Goal: Obtain resource: Download file/media

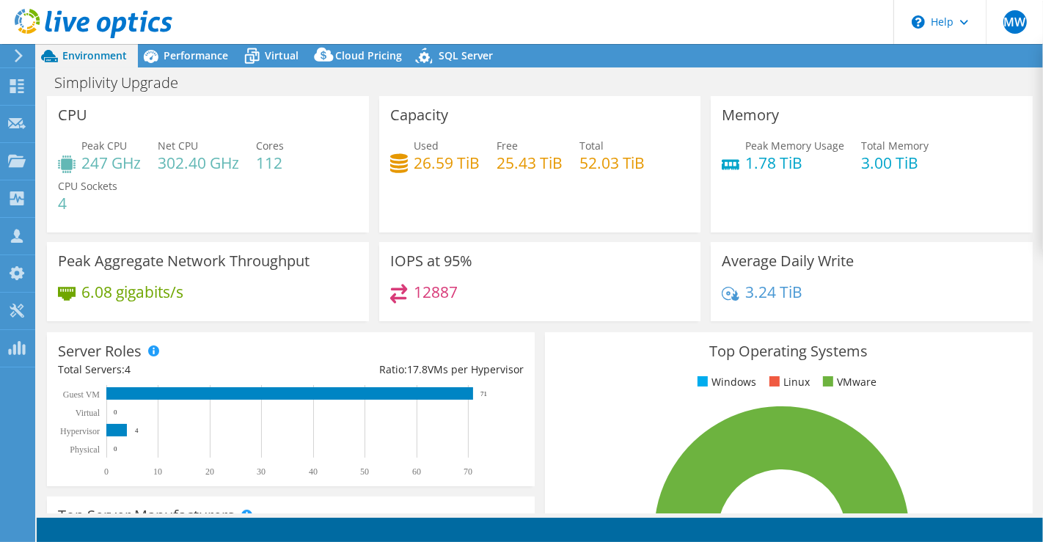
select select "USD"
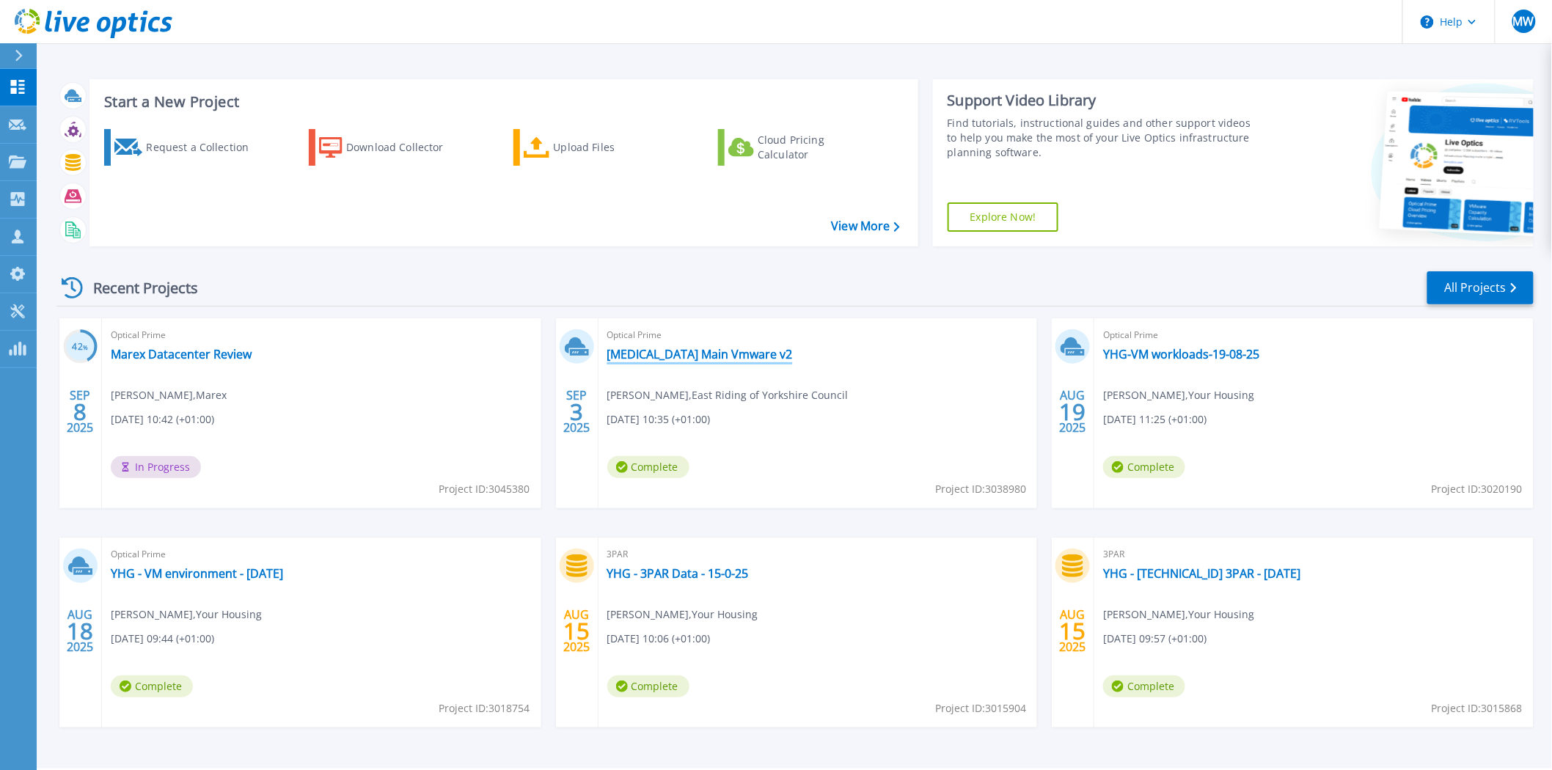
click at [703, 358] on link "ERYC Main Vmware v2" at bounding box center [700, 354] width 186 height 15
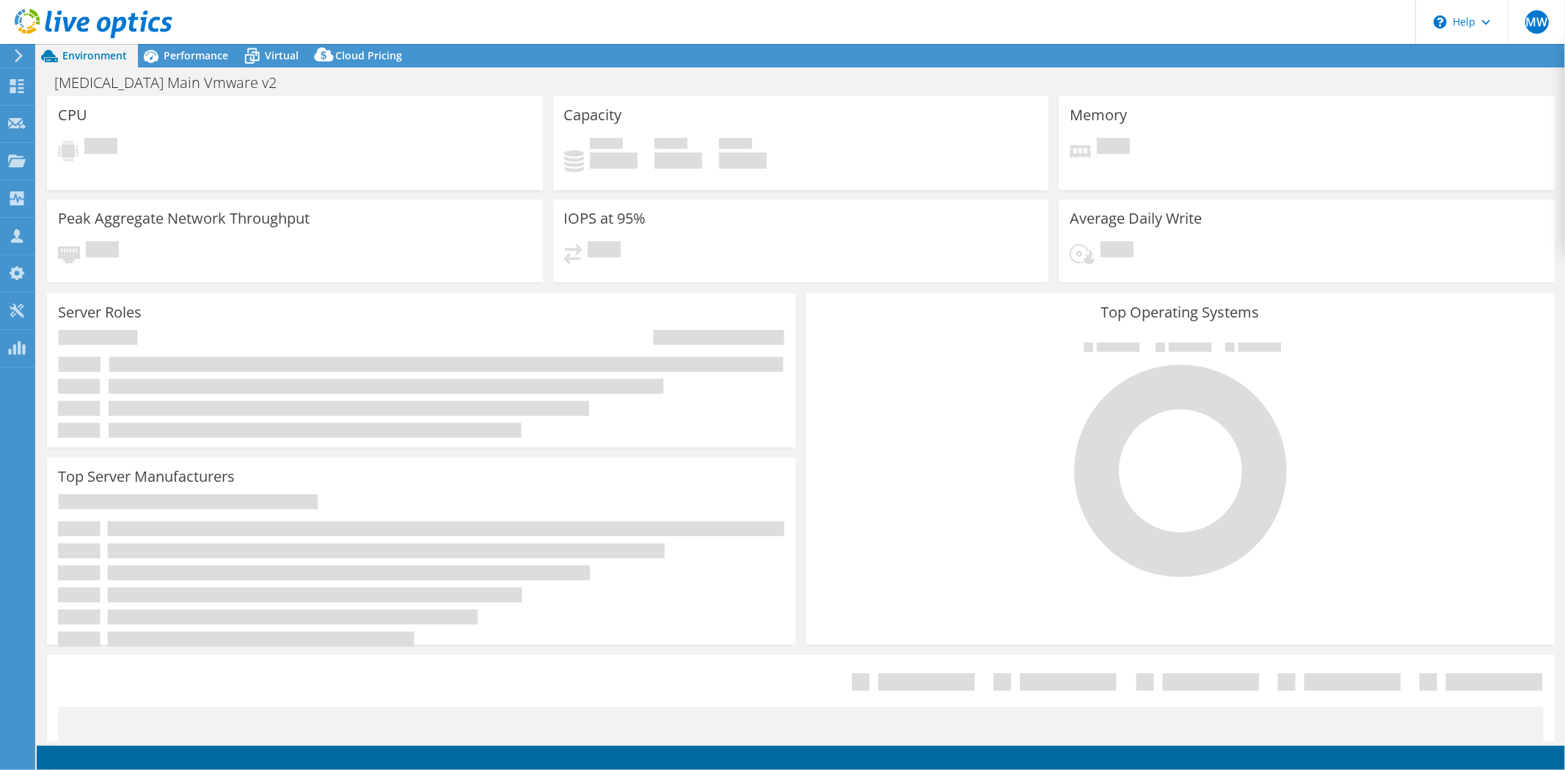
select select "USD"
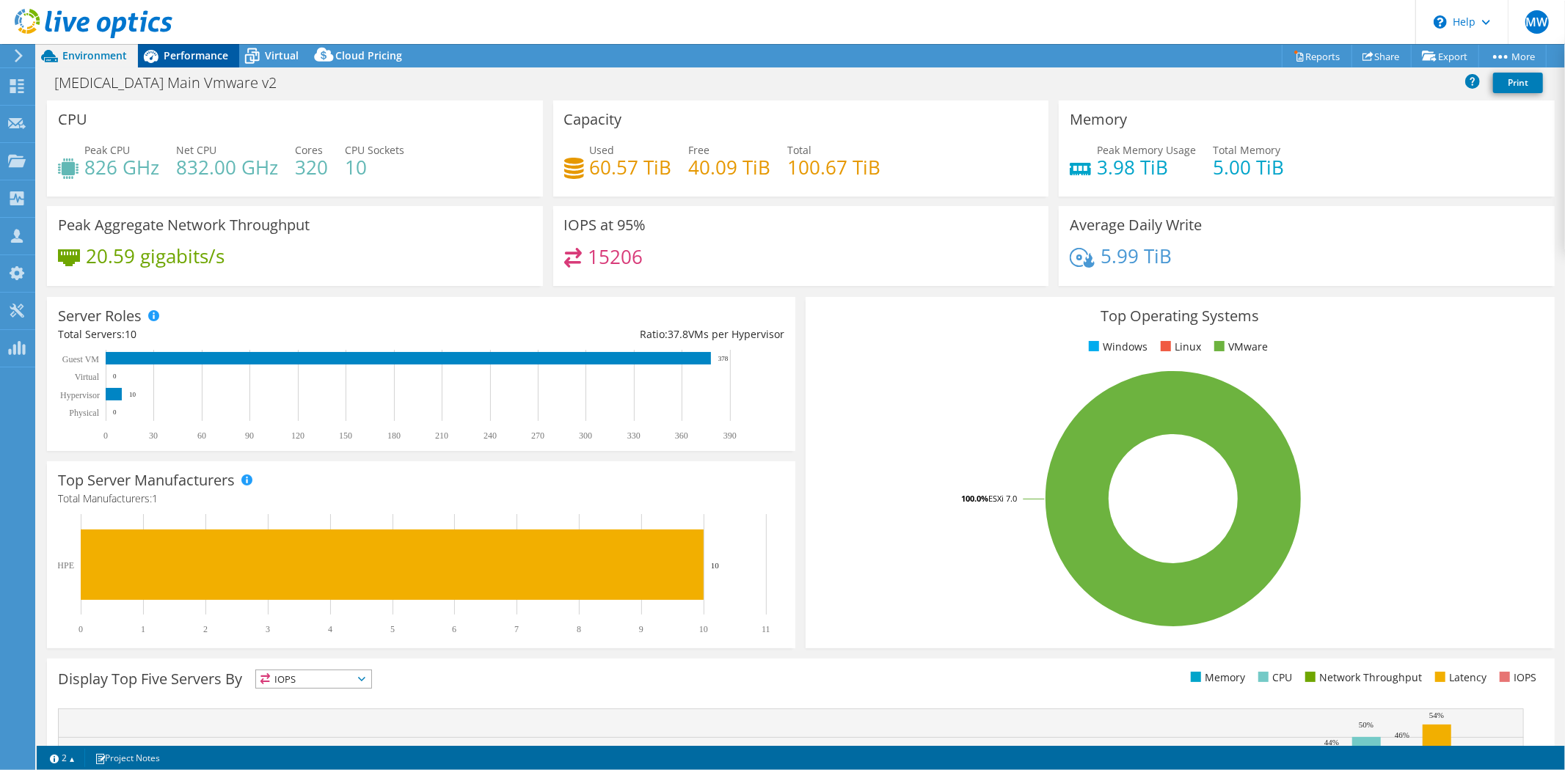
click at [179, 59] on span "Performance" at bounding box center [196, 55] width 65 height 14
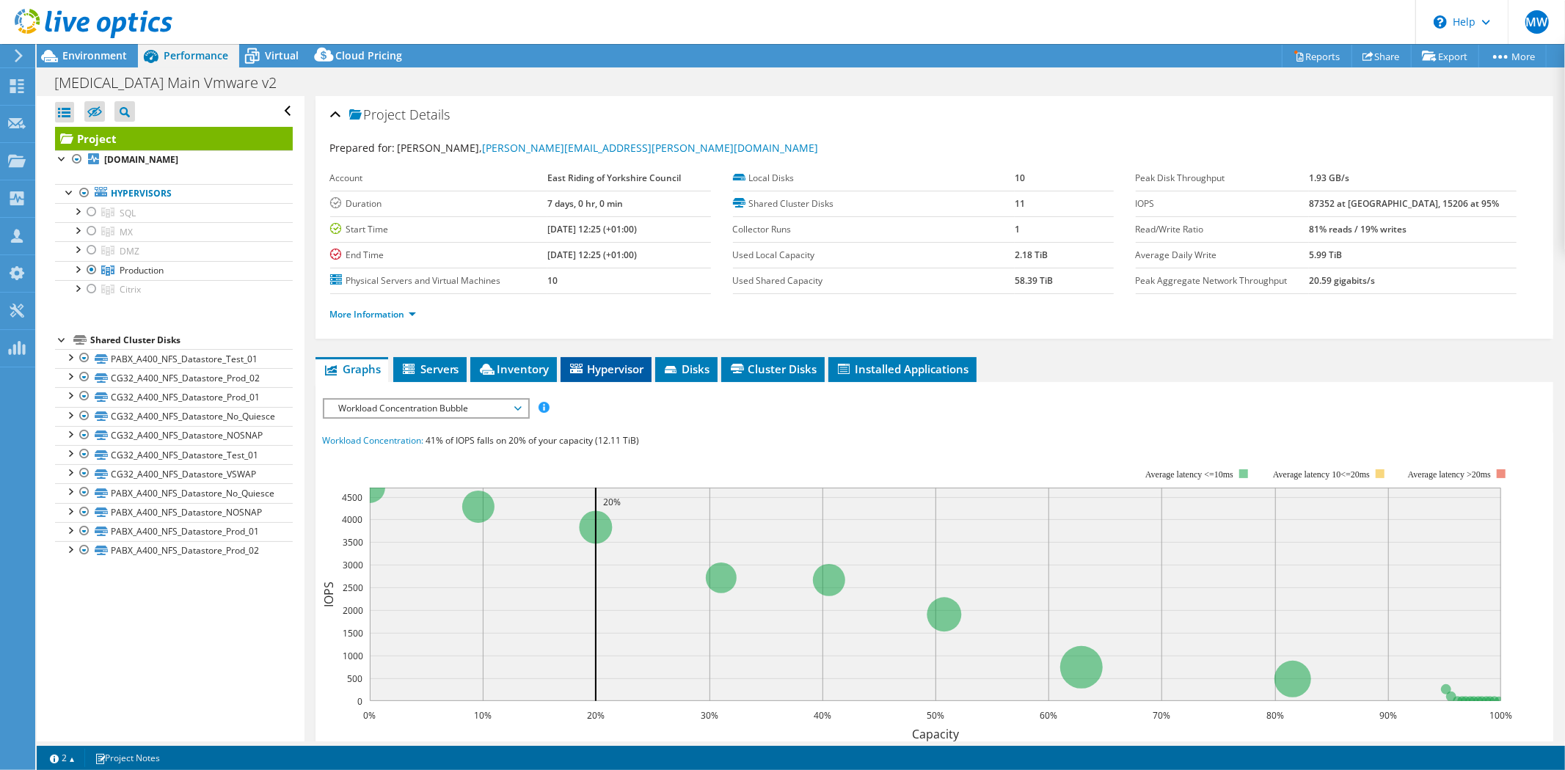
click at [596, 377] on li "Hypervisor" at bounding box center [606, 369] width 91 height 25
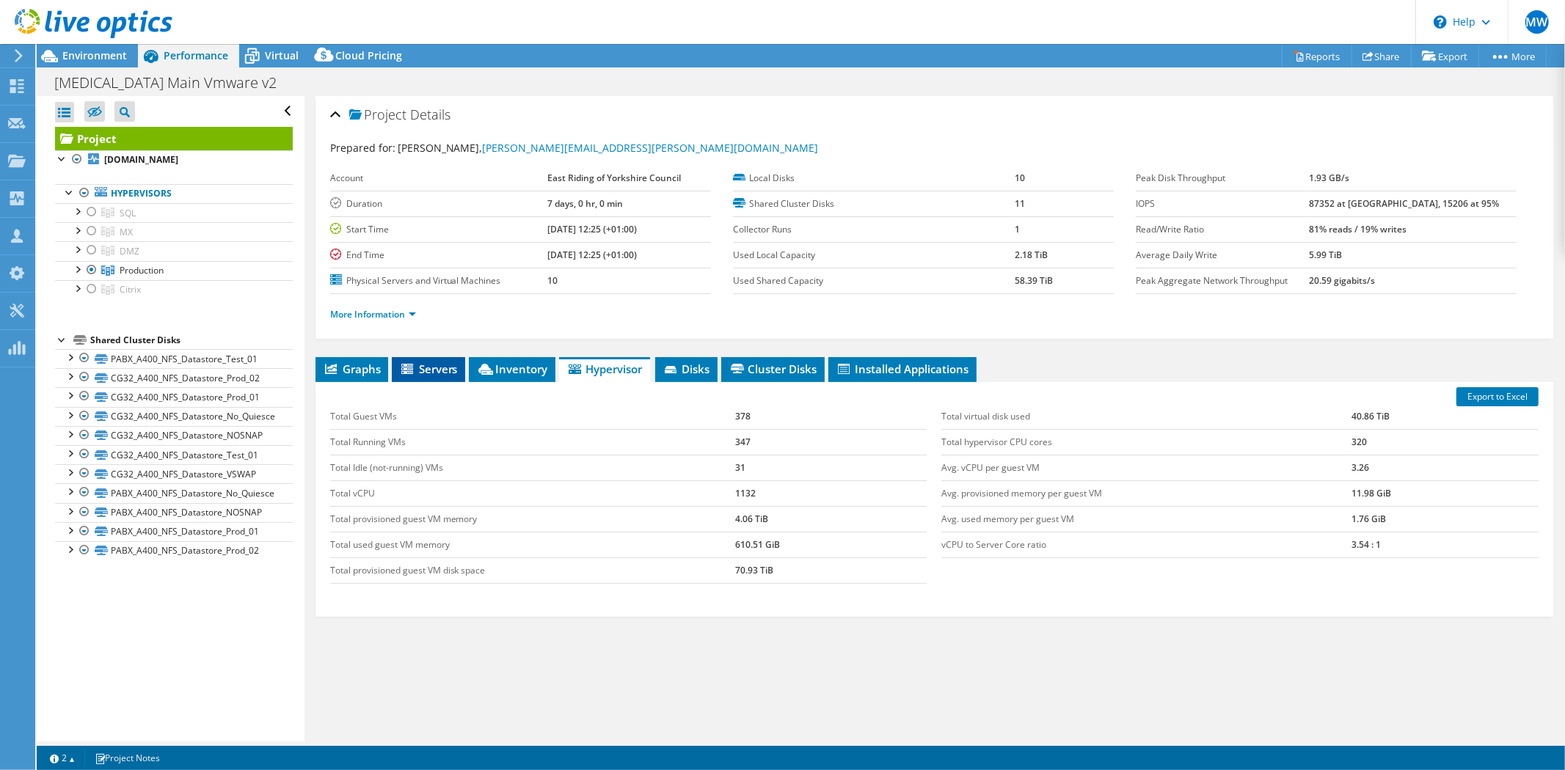
click at [434, 371] on span "Servers" at bounding box center [428, 369] width 59 height 15
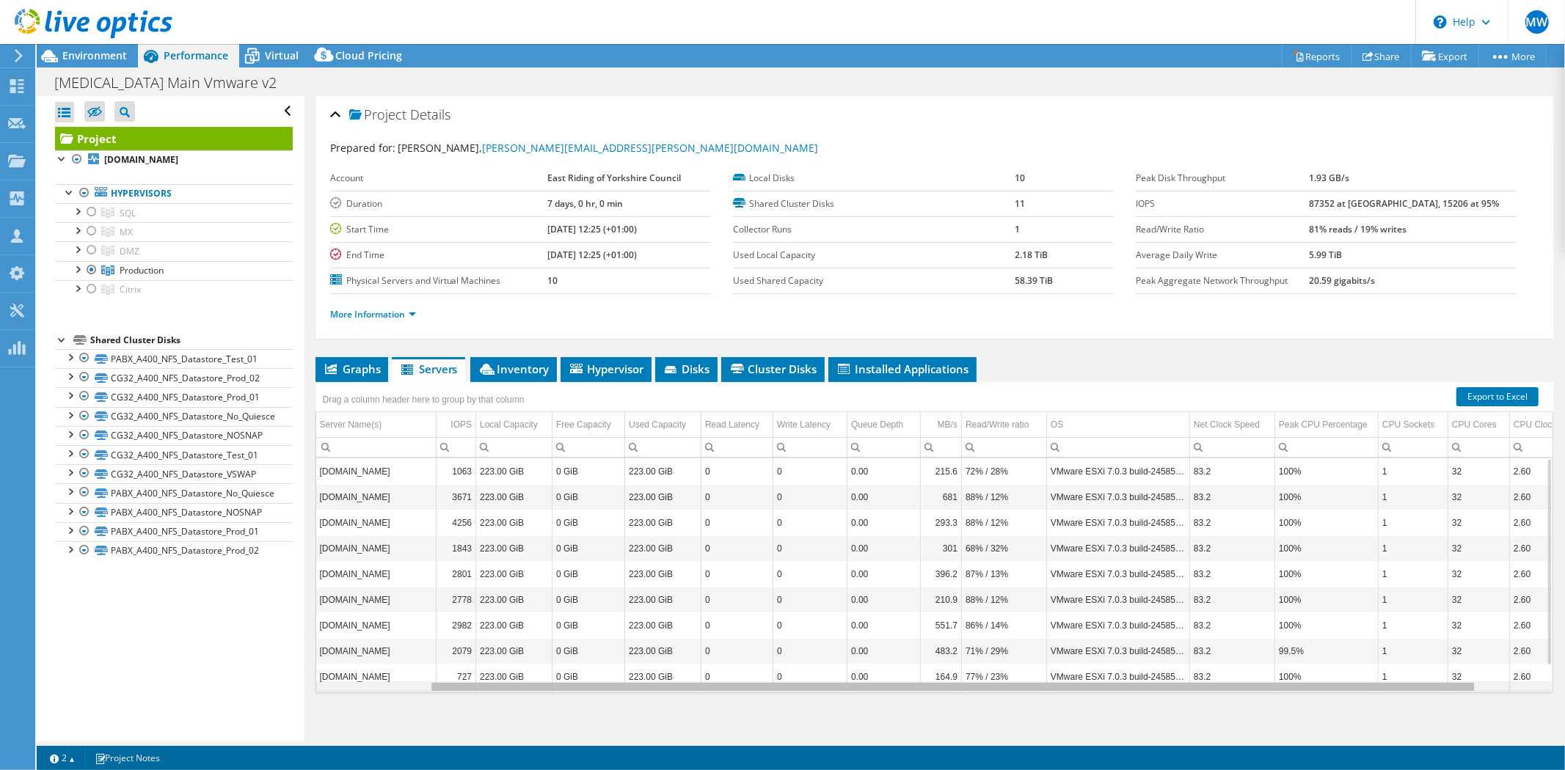
drag, startPoint x: 1038, startPoint y: 686, endPoint x: 745, endPoint y: 545, distance: 325.5
click at [830, 597] on body "MW Partner Team Member [PERSON_NAME] [EMAIL_ADDRESS][DOMAIN_NAME] CDW Team My P…" at bounding box center [782, 385] width 1565 height 770
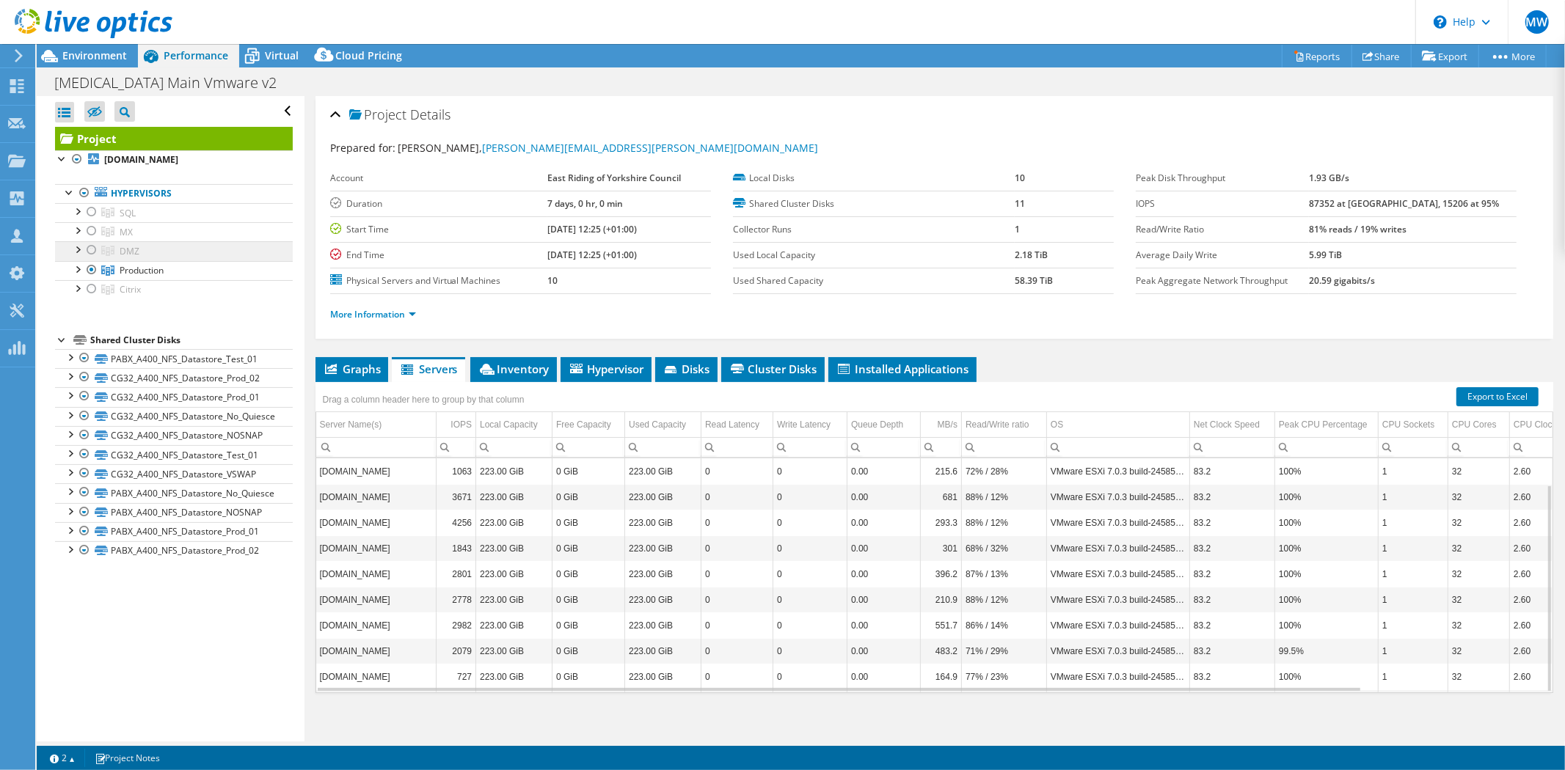
scroll to position [30, 0]
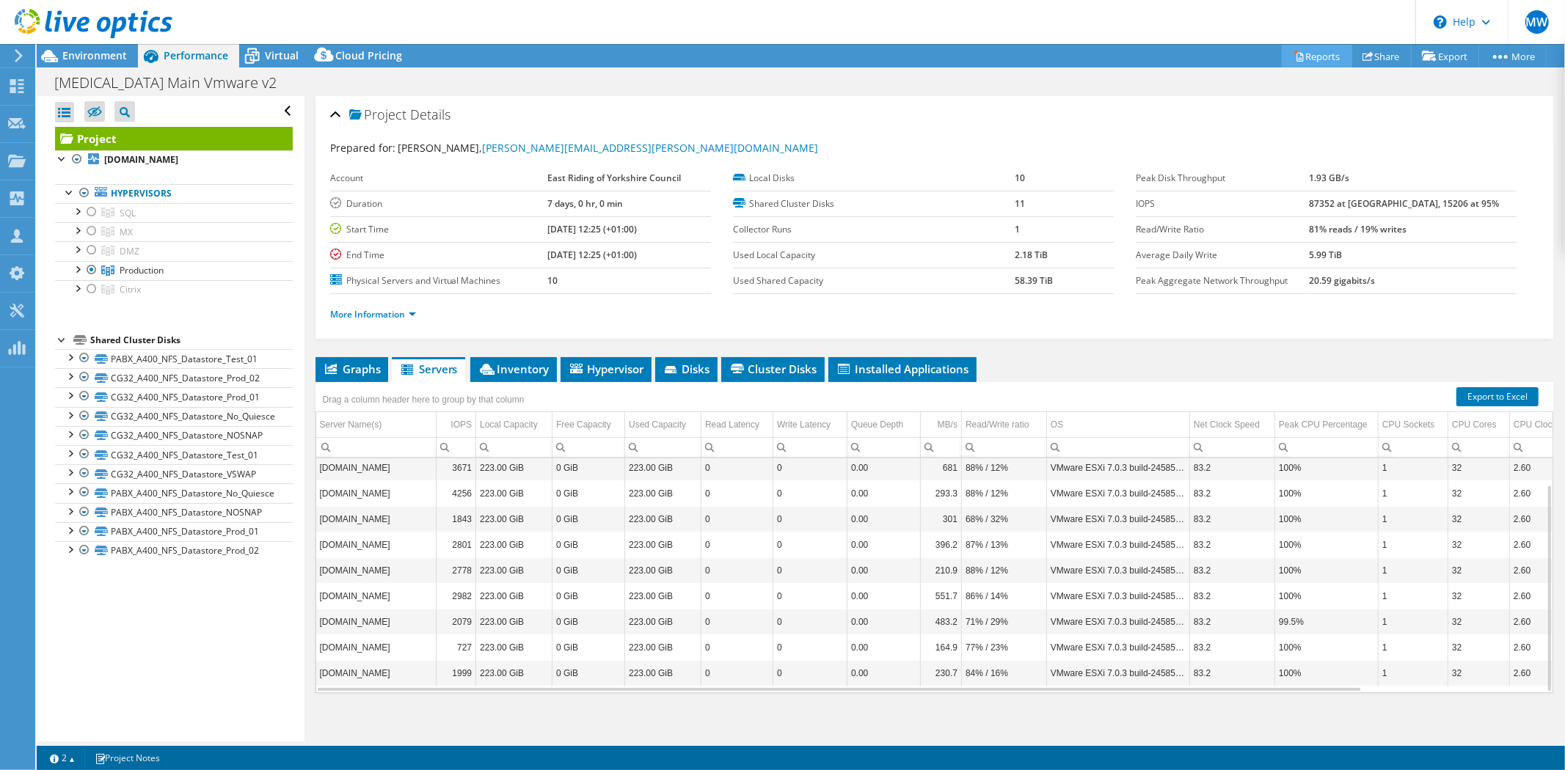
click at [1319, 54] on link "Reports" at bounding box center [1317, 56] width 70 height 23
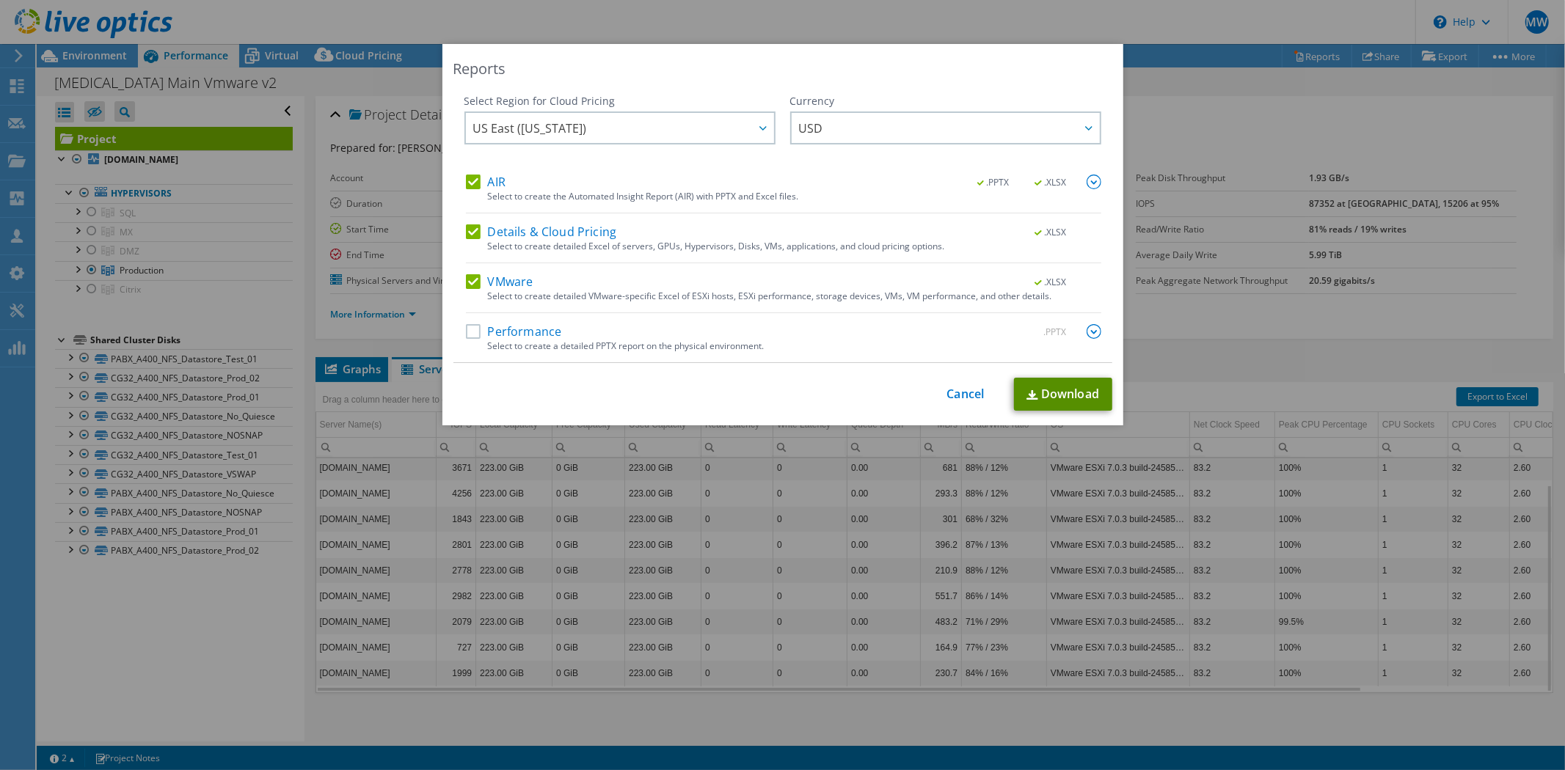
click at [1059, 397] on link "Download" at bounding box center [1063, 394] width 98 height 33
